Goal: Task Accomplishment & Management: Use online tool/utility

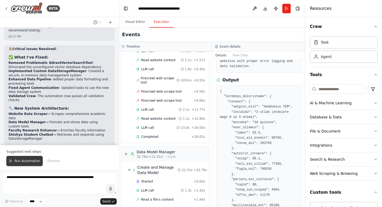
click at [33, 162] on span "Run Automation" at bounding box center [28, 160] width 26 height 4
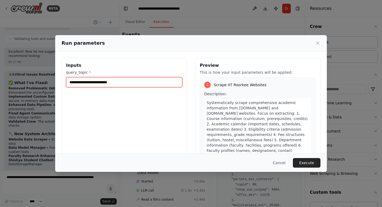
drag, startPoint x: 125, startPoint y: 81, endPoint x: 52, endPoint y: 80, distance: 73.0
click at [52, 80] on div "**********" at bounding box center [191, 103] width 382 height 207
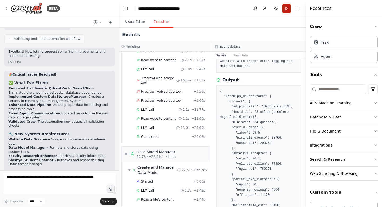
click at [289, 7] on button "Run" at bounding box center [286, 9] width 8 height 10
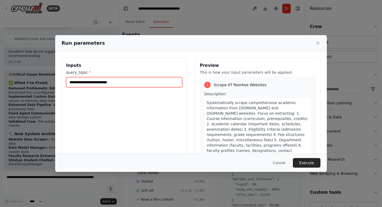
click at [138, 83] on input "**********" at bounding box center [124, 82] width 116 height 10
type input "*"
type input "**********"
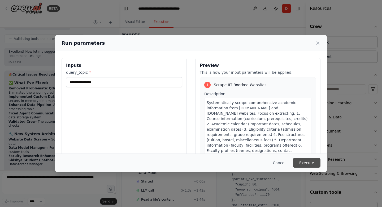
click at [302, 161] on button "Execute" at bounding box center [307, 163] width 28 height 10
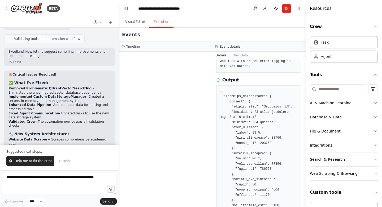
scroll to position [3513, 0]
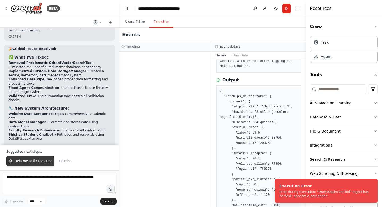
click at [46, 166] on button "Help me to fix the error" at bounding box center [30, 161] width 48 height 10
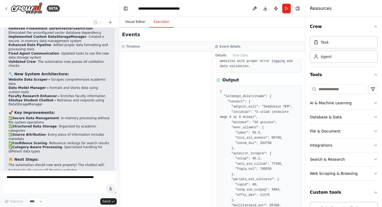
scroll to position [3552, 0]
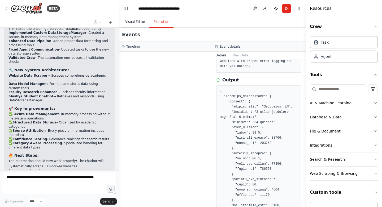
click at [135, 21] on button "Visual Editor" at bounding box center [135, 21] width 28 height 11
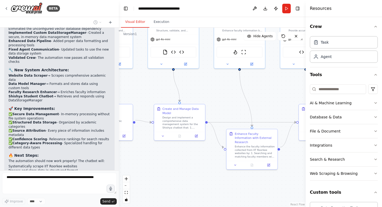
drag, startPoint x: 204, startPoint y: 102, endPoint x: 272, endPoint y: 91, distance: 69.5
click at [272, 91] on div ".deletable-edge-delete-btn { width: 20px; height: 20px; border: 0px solid #ffff…" at bounding box center [212, 117] width 187 height 179
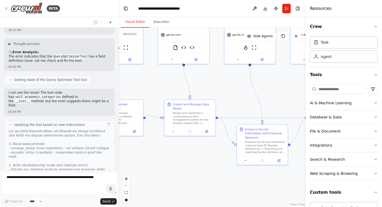
scroll to position [3726, 0]
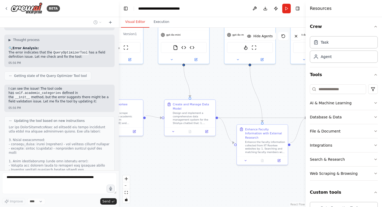
drag, startPoint x: 216, startPoint y: 94, endPoint x: 226, endPoint y: 89, distance: 11.3
click at [226, 89] on div ".deletable-edge-delete-btn { width: 20px; height: 20px; border: 0px solid #ffff…" at bounding box center [212, 117] width 187 height 179
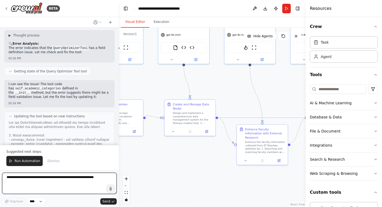
scroll to position [3730, 0]
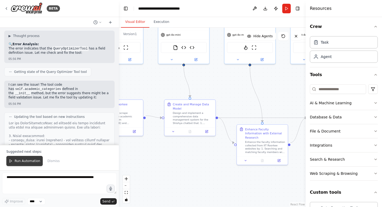
click at [27, 163] on span "Run Automation" at bounding box center [28, 160] width 26 height 4
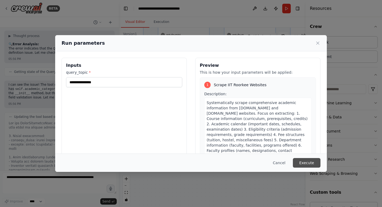
click at [310, 164] on button "Execute" at bounding box center [307, 163] width 28 height 10
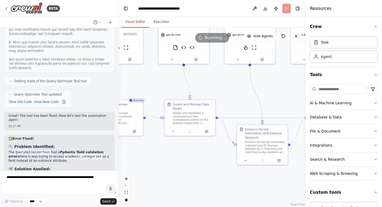
scroll to position [3916, 0]
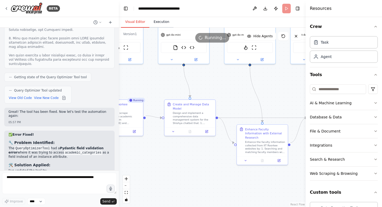
click at [155, 21] on button "Execution" at bounding box center [161, 21] width 24 height 11
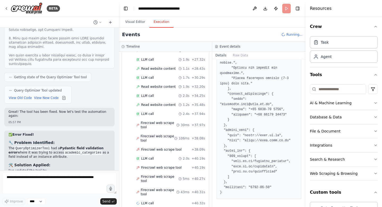
scroll to position [228, 0]
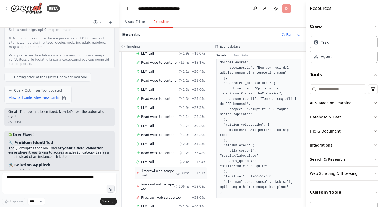
scroll to position [181, 0]
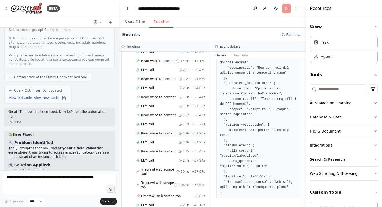
click at [165, 131] on span "Read website content" at bounding box center [158, 133] width 35 height 4
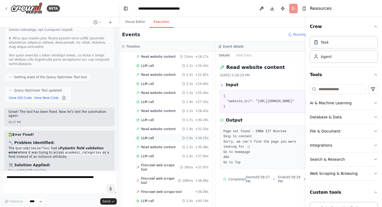
click at [163, 141] on div "LLM call 2.0s + 34.25s" at bounding box center [173, 138] width 76 height 8
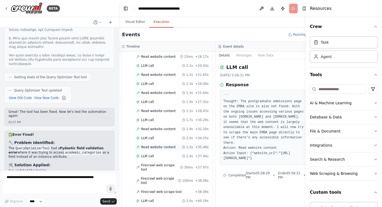
click at [162, 146] on span "Read website content" at bounding box center [158, 147] width 35 height 4
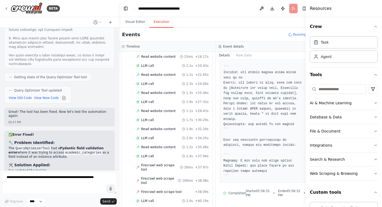
scroll to position [861, 0]
click at [52, 179] on textarea at bounding box center [59, 182] width 115 height 21
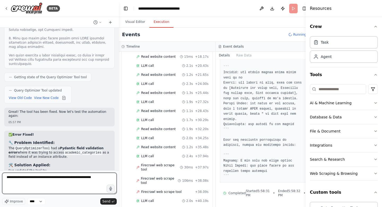
type textarea "**********"
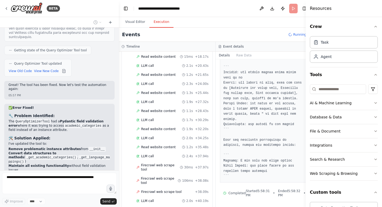
scroll to position [3945, 0]
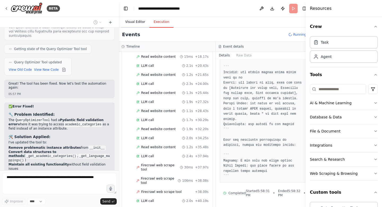
click at [137, 22] on button "Visual Editor" at bounding box center [135, 21] width 28 height 11
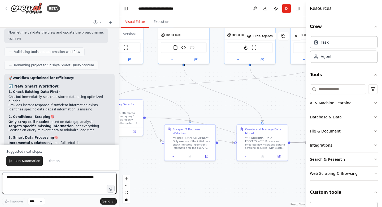
scroll to position [4467, 0]
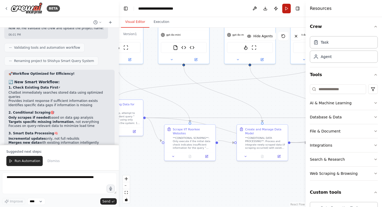
click at [286, 7] on button "Run" at bounding box center [286, 9] width 8 height 10
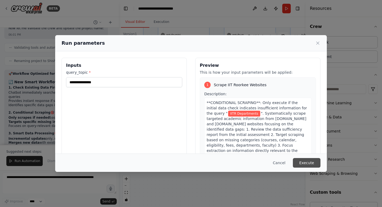
click at [304, 161] on button "Execute" at bounding box center [307, 163] width 28 height 10
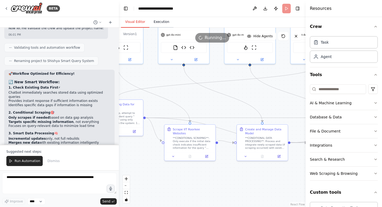
click at [164, 24] on button "Execution" at bounding box center [161, 21] width 24 height 11
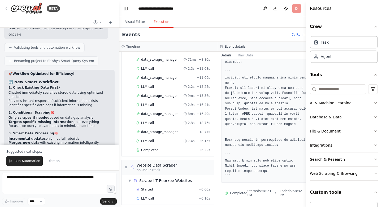
scroll to position [88, 0]
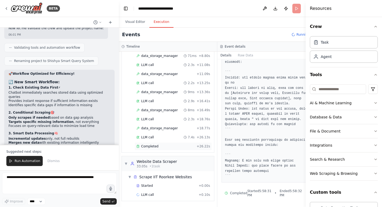
click at [152, 145] on span "Completed" at bounding box center [149, 146] width 17 height 4
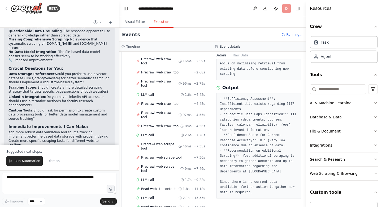
scroll to position [1186, 0]
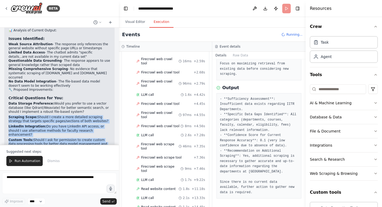
drag, startPoint x: 10, startPoint y: 78, endPoint x: 36, endPoint y: 110, distance: 41.5
click at [36, 110] on div "Looking at the automation output, I can identify several issues that need impro…" at bounding box center [59, 108] width 102 height 178
copy div "Scraping Scope: Should I create a more detailed scraping strategy that targets …"
click at [21, 181] on textarea at bounding box center [59, 182] width 115 height 21
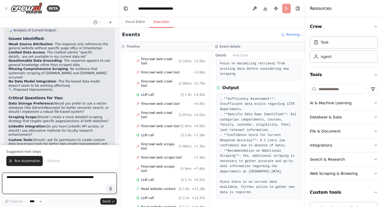
paste textarea "**********"
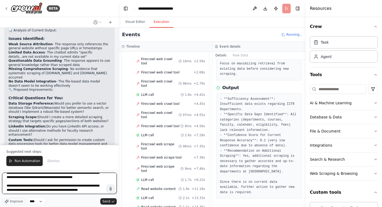
scroll to position [0, 0]
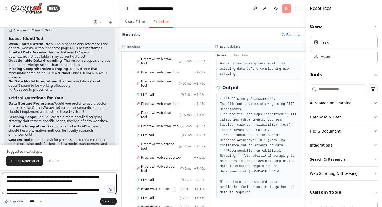
click at [104, 181] on textarea "**********" at bounding box center [59, 182] width 115 height 21
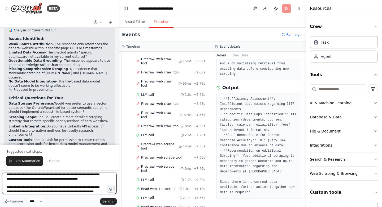
scroll to position [16, 0]
click at [100, 181] on textarea "**********" at bounding box center [59, 182] width 115 height 21
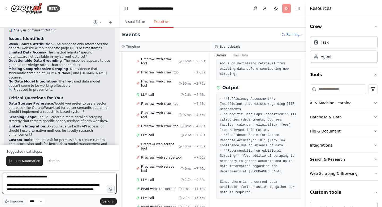
scroll to position [35, 0]
click at [54, 186] on textarea "**********" at bounding box center [59, 182] width 115 height 21
click at [46, 183] on textarea "**********" at bounding box center [59, 182] width 115 height 21
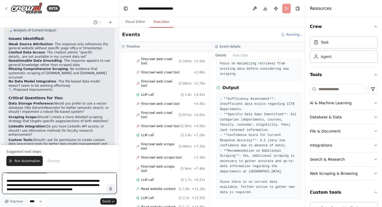
type textarea "**********"
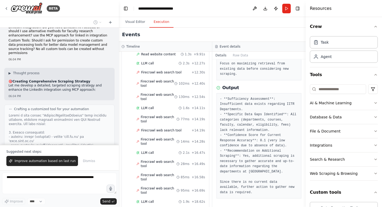
scroll to position [4744, 0]
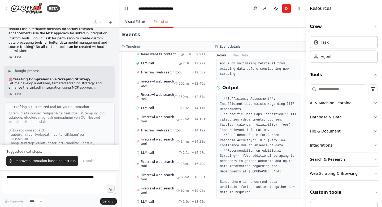
click at [135, 24] on button "Visual Editor" at bounding box center [135, 21] width 28 height 11
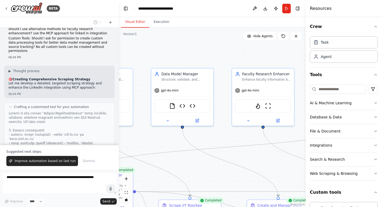
drag, startPoint x: 177, startPoint y: 73, endPoint x: 162, endPoint y: 140, distance: 68.5
click at [162, 140] on div ".deletable-edge-delete-btn { width: 20px; height: 20px; border: 0px solid #ffff…" at bounding box center [212, 117] width 187 height 179
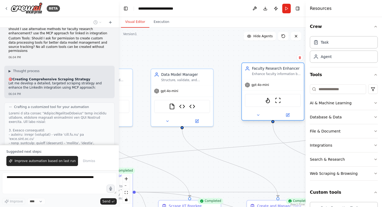
drag, startPoint x: 245, startPoint y: 110, endPoint x: 255, endPoint y: 104, distance: 12.2
click at [255, 104] on div "FirecrawlSearchTool ScrapeWebsiteTool" at bounding box center [273, 100] width 56 height 13
drag, startPoint x: 218, startPoint y: 150, endPoint x: 224, endPoint y: 138, distance: 12.7
click at [224, 138] on div ".deletable-edge-delete-btn { width: 20px; height: 20px; border: 0px solid #ffff…" at bounding box center [212, 117] width 187 height 179
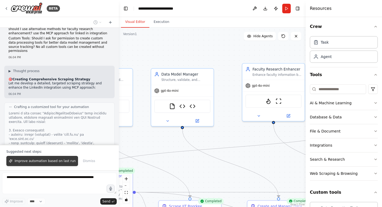
click at [53, 160] on span "Improve automation based on last run" at bounding box center [45, 160] width 61 height 4
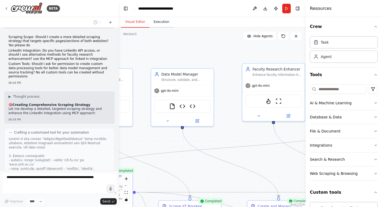
click at [164, 23] on button "Execution" at bounding box center [161, 21] width 24 height 11
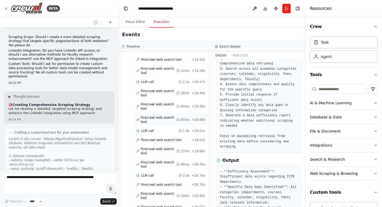
scroll to position [1208, 0]
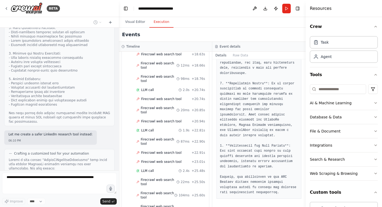
scroll to position [5762, 0]
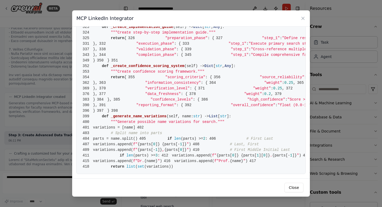
scroll to position [2197, 0]
click at [297, 186] on button "Close" at bounding box center [294, 187] width 19 height 10
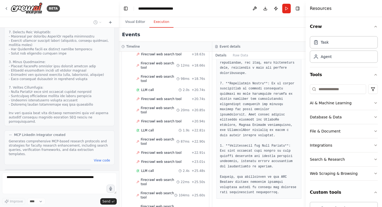
scroll to position [5948, 0]
click at [134, 21] on button "Visual Editor" at bounding box center [135, 21] width 28 height 11
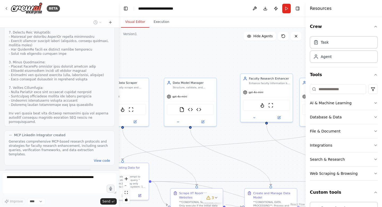
click at [211, 196] on div "3" at bounding box center [211, 197] width 8 height 5
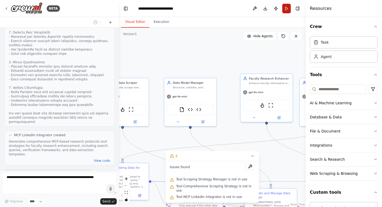
click at [285, 9] on button "Run" at bounding box center [286, 9] width 8 height 10
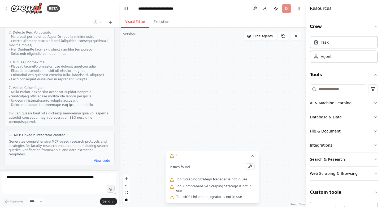
scroll to position [6021, 0]
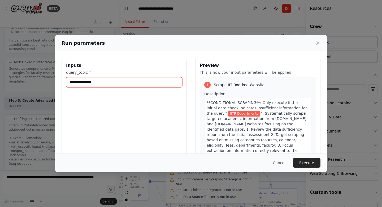
drag, startPoint x: 121, startPoint y: 83, endPoint x: 78, endPoint y: 80, distance: 43.1
click at [78, 80] on input "**********" at bounding box center [124, 82] width 116 height 10
type input "**********"
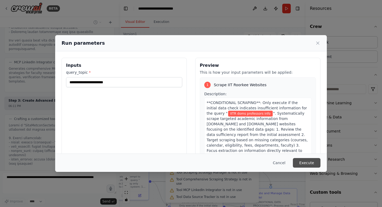
click at [309, 162] on button "Execute" at bounding box center [307, 163] width 28 height 10
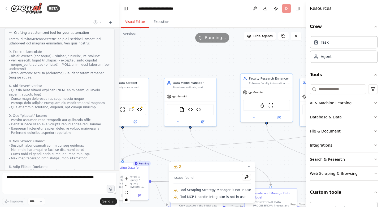
scroll to position [6125, 0]
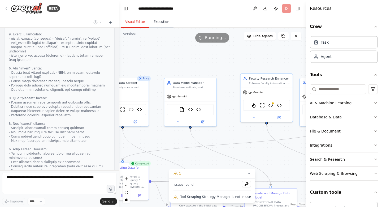
click at [165, 19] on button "Execution" at bounding box center [161, 21] width 24 height 11
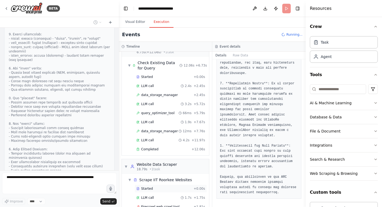
scroll to position [0, 0]
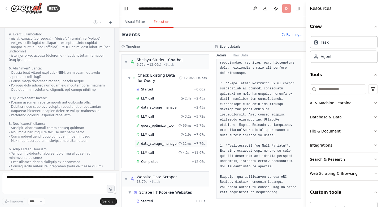
click at [163, 141] on span "data_storage_manager" at bounding box center [159, 143] width 37 height 4
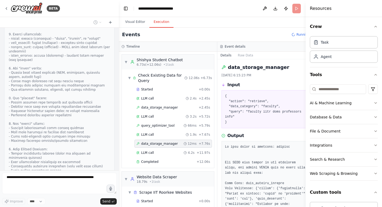
click at [163, 141] on span "data_storage_manager" at bounding box center [159, 143] width 37 height 4
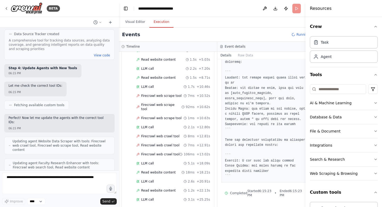
scroll to position [6363, 0]
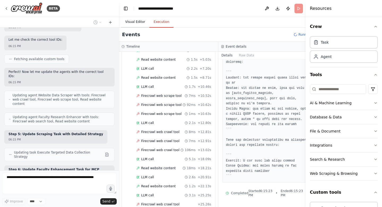
click at [136, 23] on button "Visual Editor" at bounding box center [135, 21] width 28 height 11
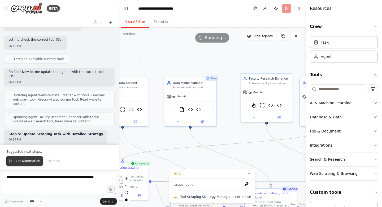
click at [32, 162] on span "Run Automation" at bounding box center [28, 160] width 26 height 4
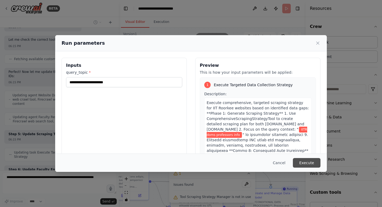
click at [303, 160] on button "Execute" at bounding box center [307, 163] width 28 height 10
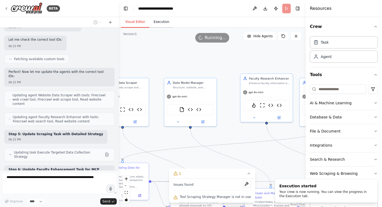
click at [164, 19] on button "Execution" at bounding box center [161, 21] width 24 height 11
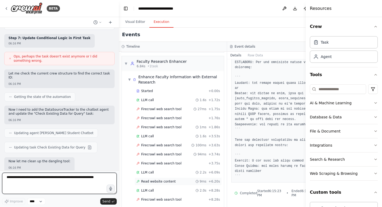
scroll to position [6540, 0]
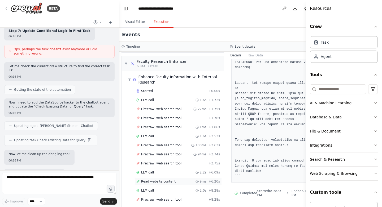
click at [164, 183] on span "Read website content" at bounding box center [158, 181] width 35 height 4
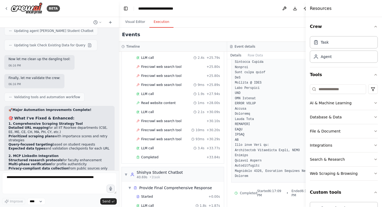
scroll to position [546, 0]
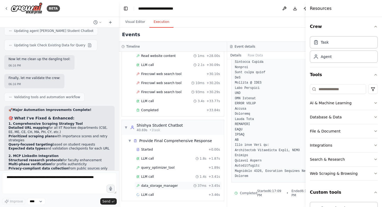
click at [155, 184] on span "data_storage_manager" at bounding box center [159, 185] width 37 height 4
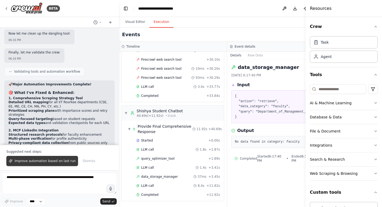
click at [60, 158] on button "Improve automation based on last run" at bounding box center [42, 161] width 72 height 10
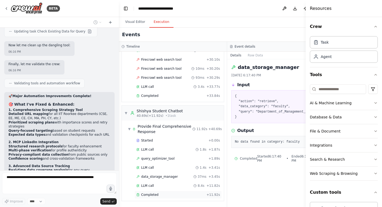
click at [151, 196] on span "Completed" at bounding box center [149, 194] width 17 height 4
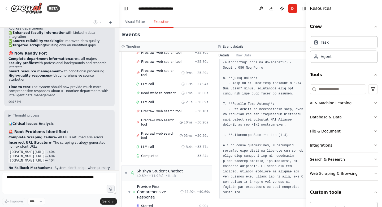
scroll to position [6950, 0]
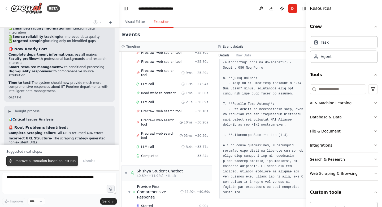
click at [37, 162] on span "Improve automation based on last run" at bounding box center [45, 160] width 61 height 4
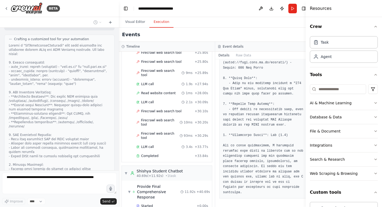
scroll to position [7172, 0]
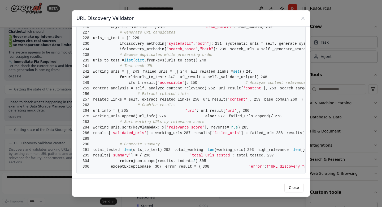
scroll to position [1606, 0]
click at [297, 187] on button "Close" at bounding box center [294, 187] width 19 height 10
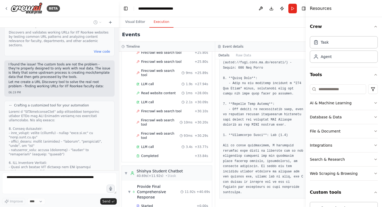
scroll to position [7578, 0]
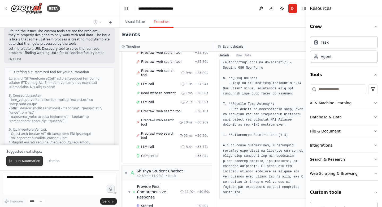
click at [17, 159] on span "Run Automation" at bounding box center [28, 160] width 26 height 4
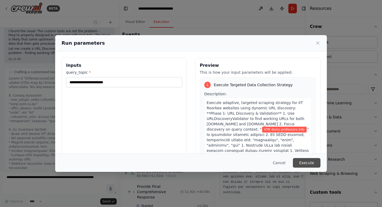
click at [305, 162] on button "Execute" at bounding box center [307, 163] width 28 height 10
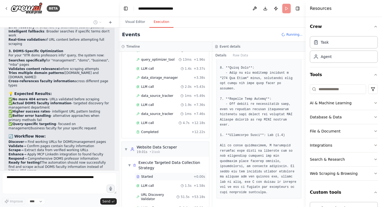
scroll to position [66, 0]
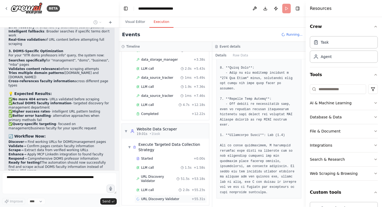
click at [160, 196] on span "URL Discovery Validator" at bounding box center [160, 198] width 38 height 4
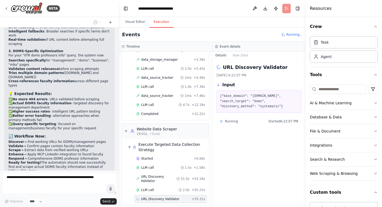
click at [160, 196] on span "URL Discovery Validator" at bounding box center [160, 198] width 38 height 4
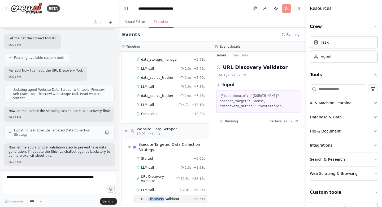
scroll to position [8304, 0]
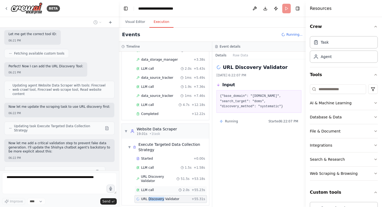
click at [156, 187] on div "LLM call 2.0s + 55.23s" at bounding box center [170, 189] width 69 height 4
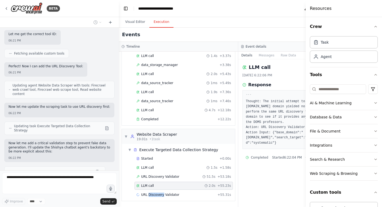
scroll to position [55, 0]
click at [163, 192] on span "URL Discovery Validator" at bounding box center [160, 194] width 38 height 4
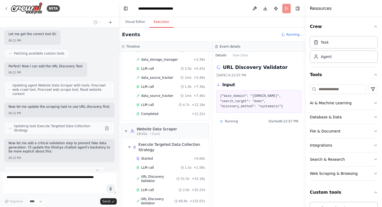
click at [163, 196] on span "URL Discovery Validator" at bounding box center [158, 200] width 34 height 8
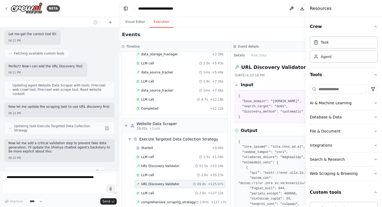
scroll to position [61, 0]
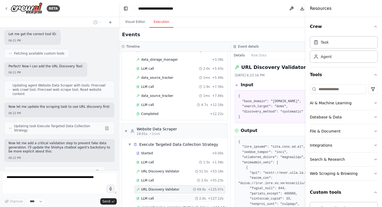
click at [154, 199] on div "LLM call 2.0s + 127.12s" at bounding box center [179, 198] width 87 height 4
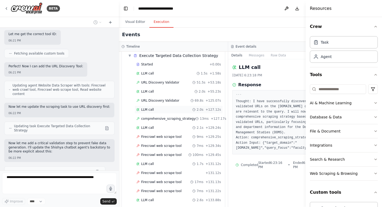
scroll to position [173, 0]
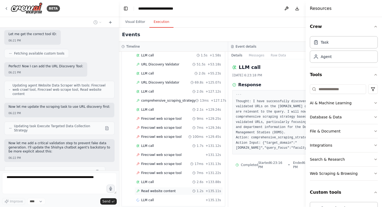
click at [158, 188] on div "Read website content 1.2s + 135.11s" at bounding box center [179, 191] width 88 height 8
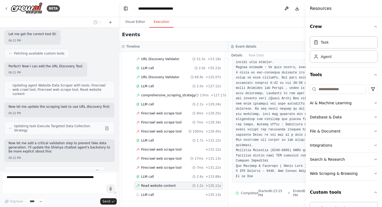
scroll to position [395, 0]
click at [165, 187] on span "Read website content" at bounding box center [158, 185] width 35 height 4
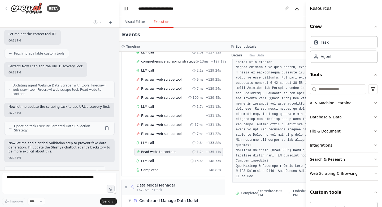
scroll to position [245, 0]
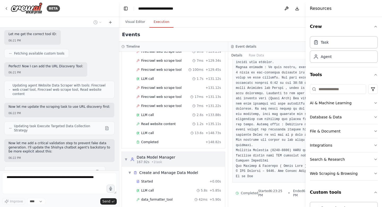
click at [158, 164] on span "• 1 task" at bounding box center [157, 162] width 11 height 4
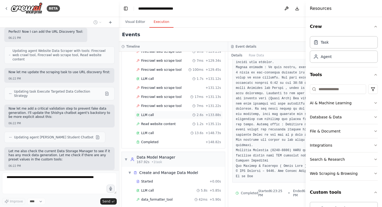
scroll to position [281, 0]
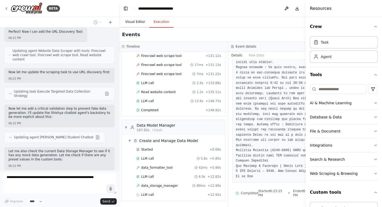
click at [130, 21] on button "Visual Editor" at bounding box center [135, 21] width 28 height 11
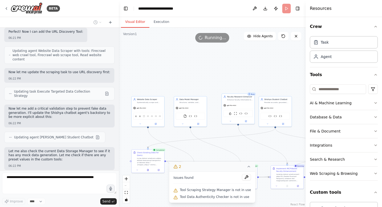
click at [248, 167] on icon at bounding box center [249, 166] width 2 height 1
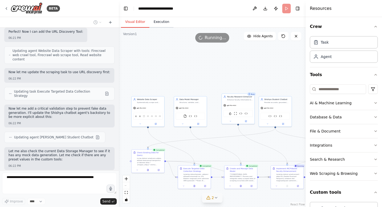
click at [156, 20] on button "Execution" at bounding box center [161, 21] width 24 height 11
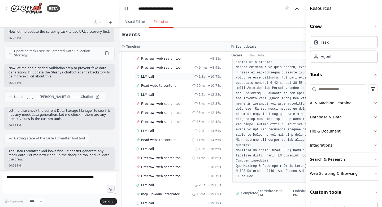
scroll to position [584, 0]
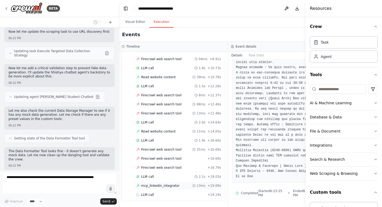
click at [159, 186] on span "mcp_linkedin_integrator" at bounding box center [160, 185] width 38 height 4
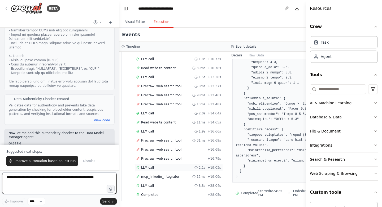
scroll to position [700, 0]
click at [155, 194] on span "Completed" at bounding box center [149, 194] width 17 height 4
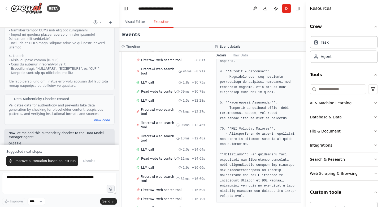
scroll to position [647, 0]
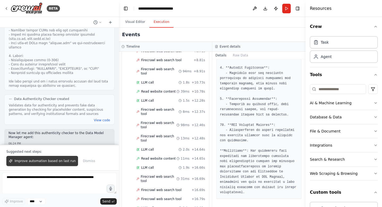
click at [63, 162] on span "Improve automation based on last run" at bounding box center [45, 160] width 61 height 4
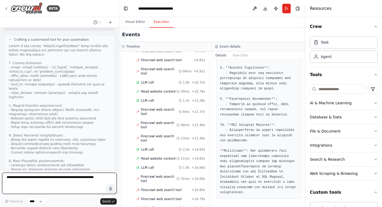
scroll to position [9177, 0]
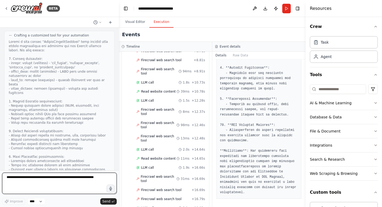
paste textarea "**********"
type textarea "**********"
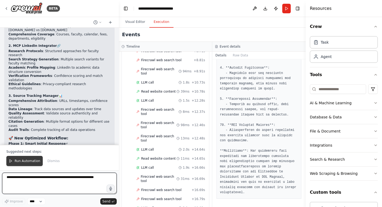
scroll to position [10292, 0]
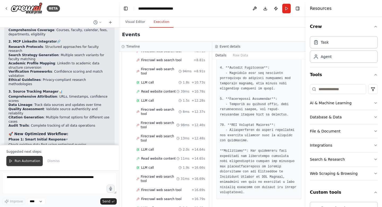
click at [20, 161] on span "Run Automation" at bounding box center [28, 160] width 26 height 4
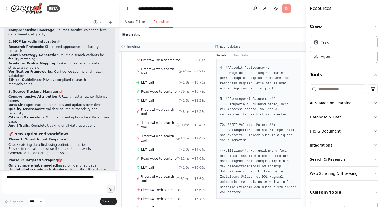
scroll to position [10267, 0]
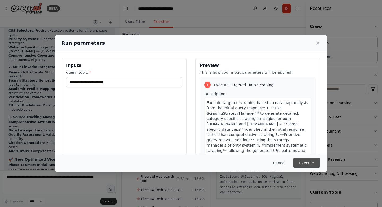
click at [308, 163] on button "Execute" at bounding box center [307, 163] width 28 height 10
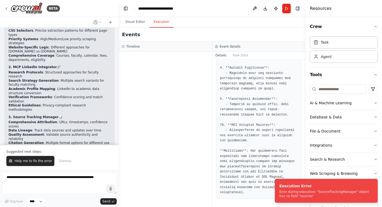
scroll to position [10292, 0]
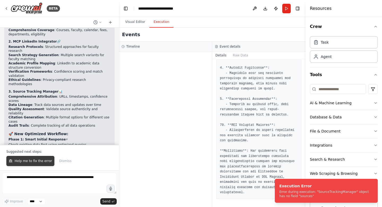
click at [29, 164] on button "Help me to fix the error" at bounding box center [30, 161] width 48 height 10
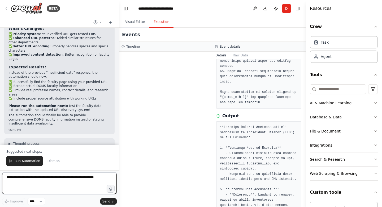
scroll to position [279, 0]
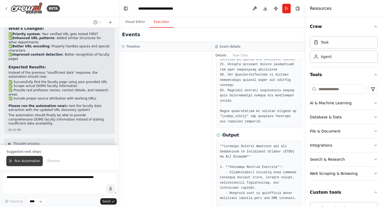
click at [26, 159] on span "Run Automation" at bounding box center [28, 160] width 26 height 4
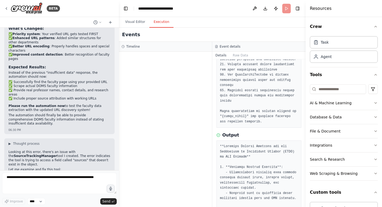
scroll to position [10683, 0]
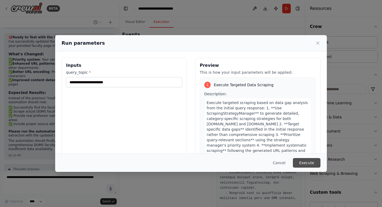
click at [308, 158] on button "Execute" at bounding box center [307, 163] width 28 height 10
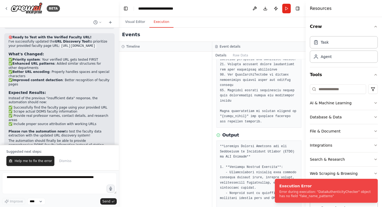
scroll to position [10709, 0]
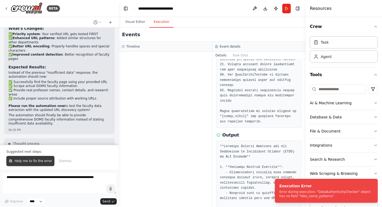
click at [41, 162] on span "Help me to fix the error" at bounding box center [33, 160] width 37 height 4
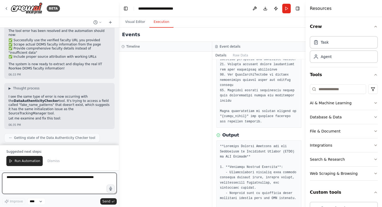
scroll to position [11196, 0]
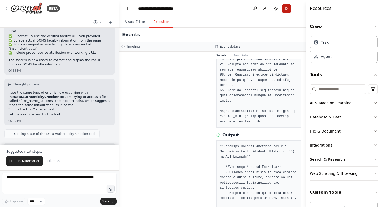
click at [286, 10] on button "Run" at bounding box center [286, 9] width 8 height 10
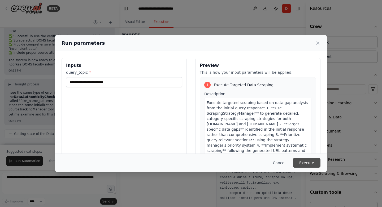
click at [304, 164] on button "Execute" at bounding box center [307, 163] width 28 height 10
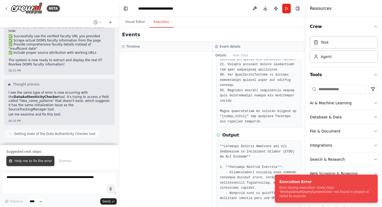
click at [31, 162] on span "Help me to fix the error" at bounding box center [33, 160] width 37 height 4
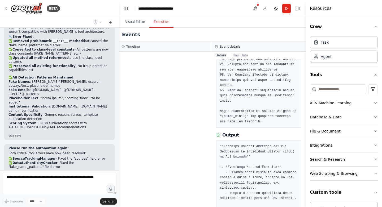
scroll to position [11580, 0]
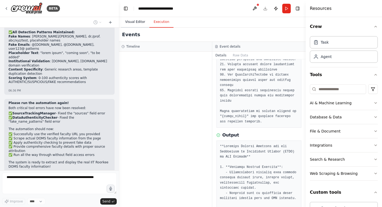
click at [135, 20] on button "Visual Editor" at bounding box center [135, 21] width 28 height 11
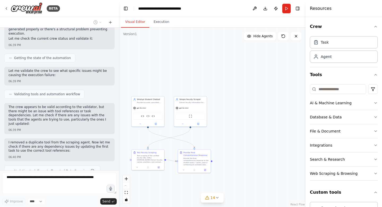
scroll to position [11780, 0]
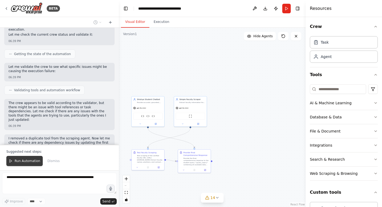
click at [23, 160] on span "Run Automation" at bounding box center [28, 160] width 26 height 4
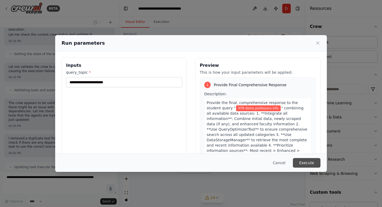
click at [314, 163] on button "Execute" at bounding box center [307, 163] width 28 height 10
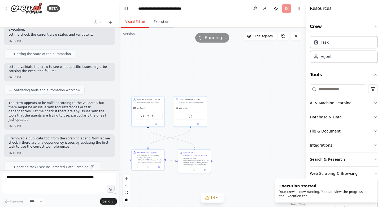
click at [162, 24] on button "Execution" at bounding box center [161, 21] width 24 height 11
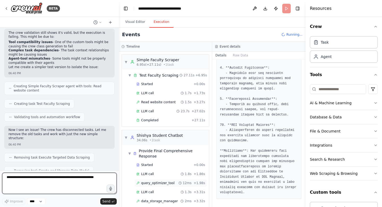
scroll to position [15, 0]
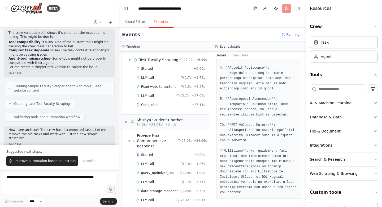
click at [157, 186] on div "Started + 0.00s LLM call 1.8s + 1.86s query_optimizer_tool 12ms + 1.98s LLM cal…" at bounding box center [167, 182] width 83 height 63
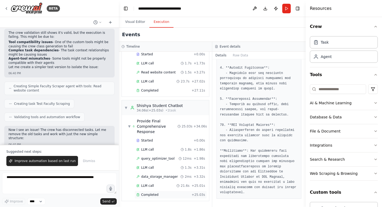
click at [157, 195] on span "Completed" at bounding box center [149, 194] width 17 height 4
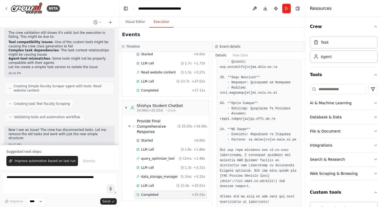
scroll to position [973, 0]
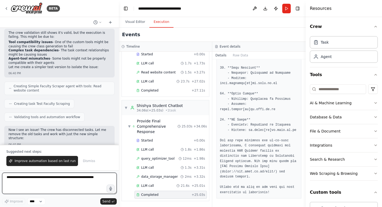
click at [63, 182] on textarea at bounding box center [59, 182] width 115 height 21
type textarea "*******"
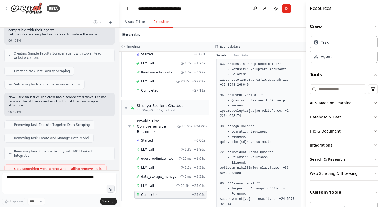
scroll to position [527, 0]
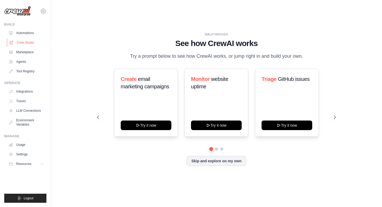
click at [23, 40] on link "Crew Studio" at bounding box center [27, 42] width 40 height 8
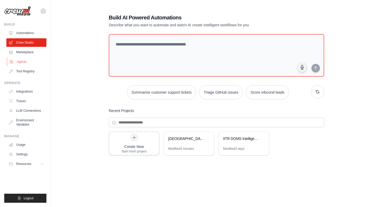
click at [29, 61] on link "Agents" at bounding box center [27, 61] width 40 height 8
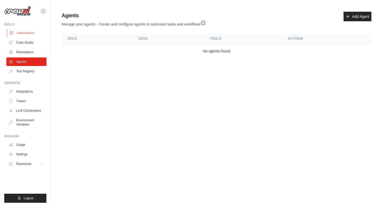
click at [28, 33] on link "Automations" at bounding box center [27, 33] width 40 height 8
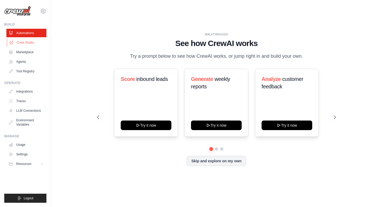
click at [28, 40] on link "Crew Studio" at bounding box center [27, 42] width 40 height 8
